Goal: Book appointment/travel/reservation

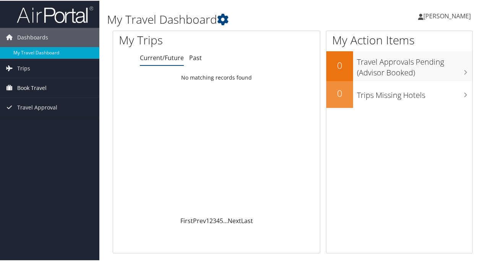
click at [36, 88] on span "Book Travel" at bounding box center [31, 87] width 29 height 19
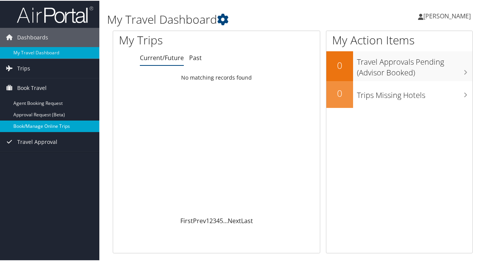
click at [67, 125] on link "Book/Manage Online Trips" at bounding box center [49, 125] width 99 height 11
